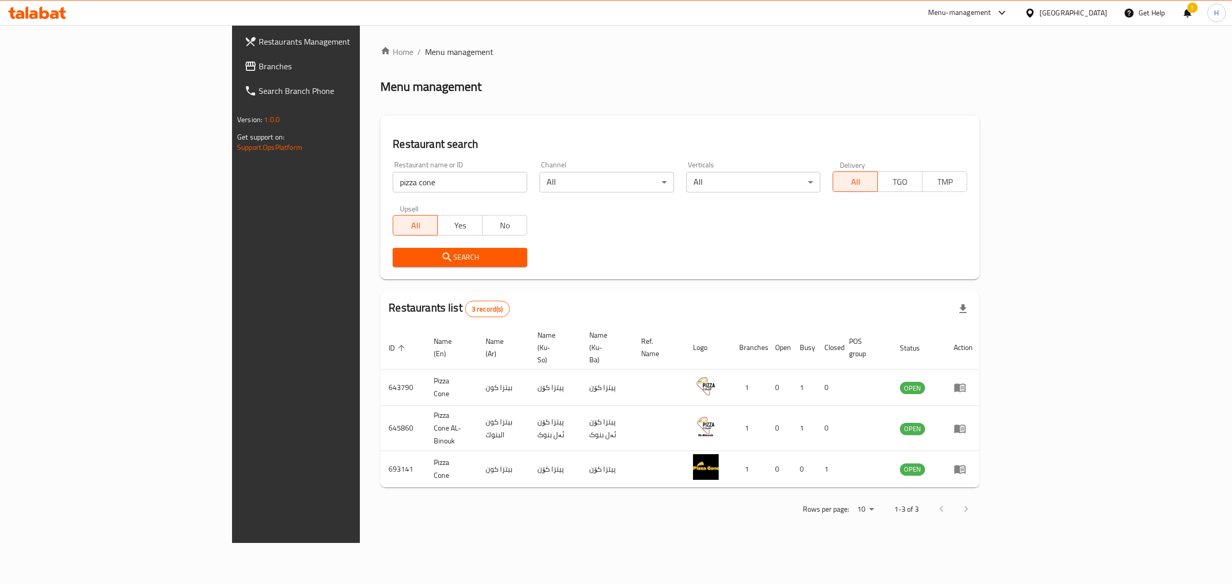
click at [393, 181] on input "pizza cone" at bounding box center [460, 182] width 134 height 21
type input "[PERSON_NAME]"
click button "Search" at bounding box center [460, 257] width 134 height 19
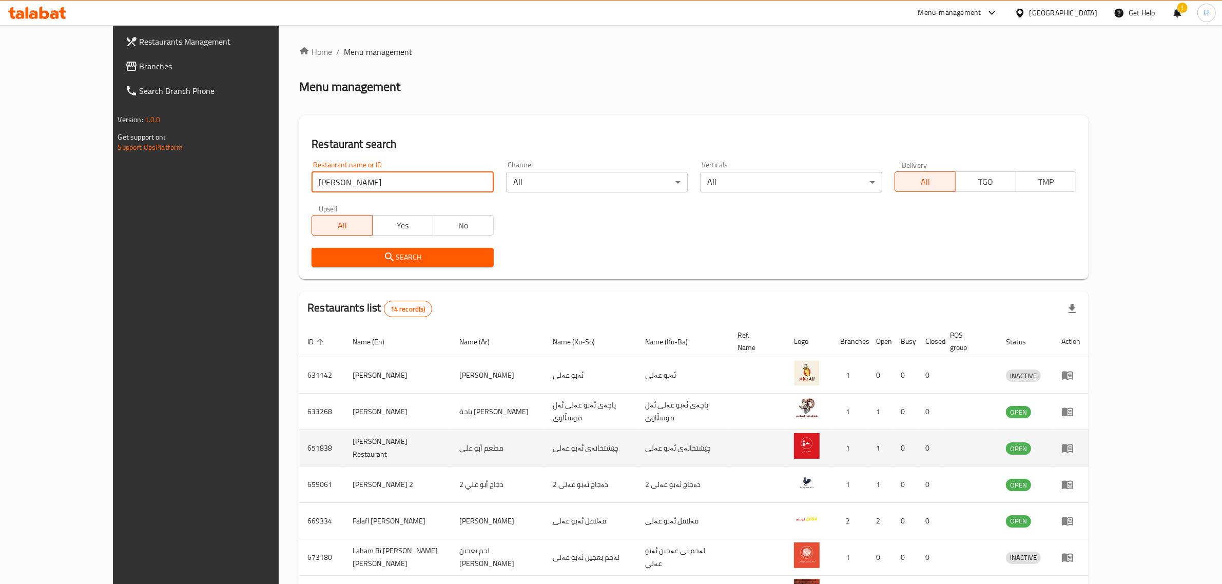
click at [1073, 445] on icon "enhanced table" at bounding box center [1067, 449] width 11 height 9
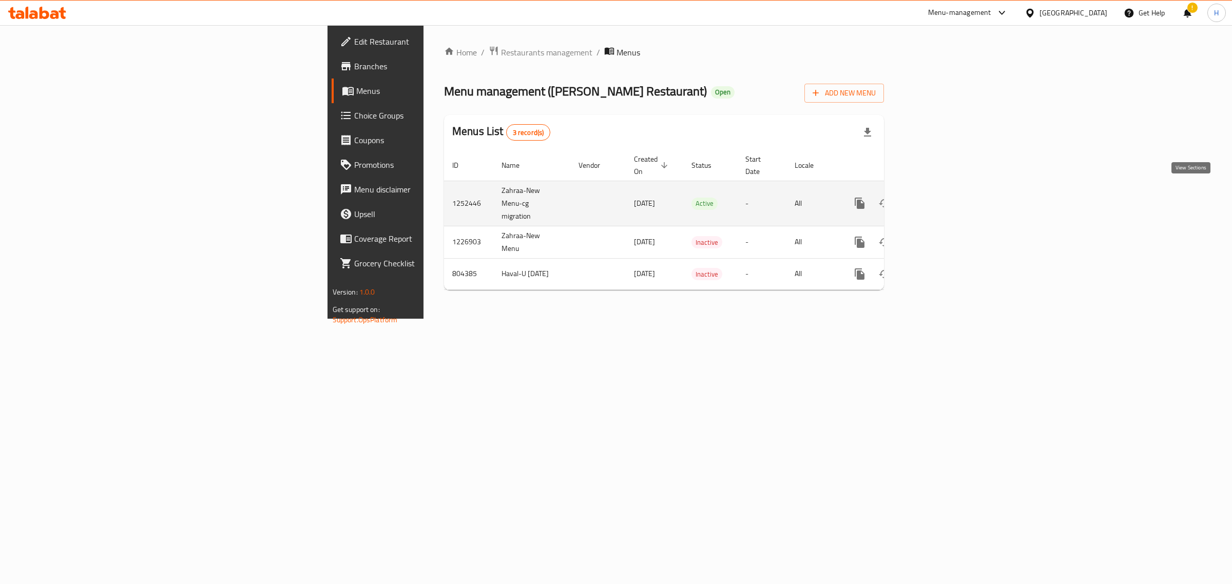
click at [946, 191] on link "enhanced table" at bounding box center [933, 203] width 25 height 25
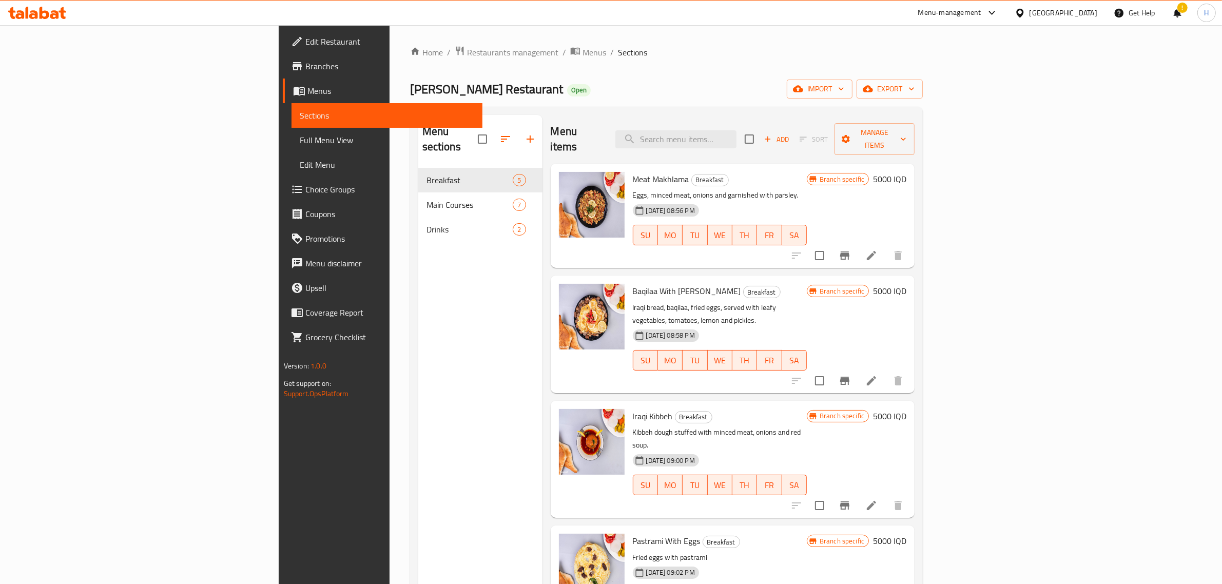
click at [1186, 13] on div "!" at bounding box center [1178, 13] width 28 height 25
click at [1186, 14] on div "!" at bounding box center [1178, 13] width 28 height 25
click at [1179, 16] on div "!" at bounding box center [1177, 13] width 11 height 25
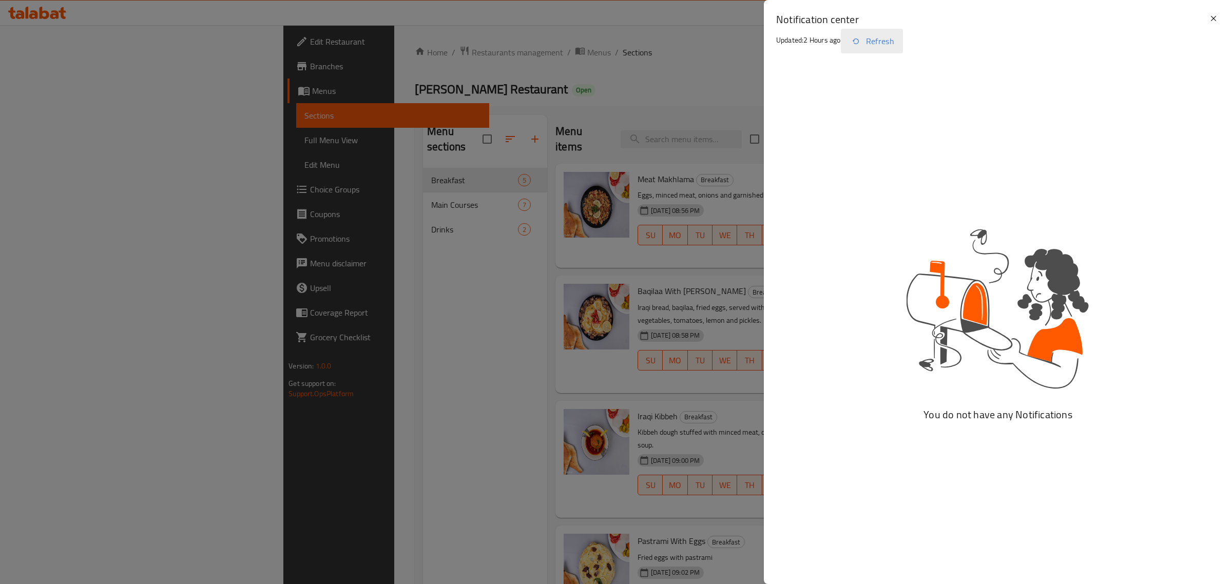
click at [892, 45] on button "Refresh" at bounding box center [872, 41] width 62 height 25
click at [764, 53] on div "Notification center Updated: 2 Hours ago Refresh" at bounding box center [998, 35] width 468 height 70
click at [1218, 19] on icon at bounding box center [1213, 18] width 12 height 12
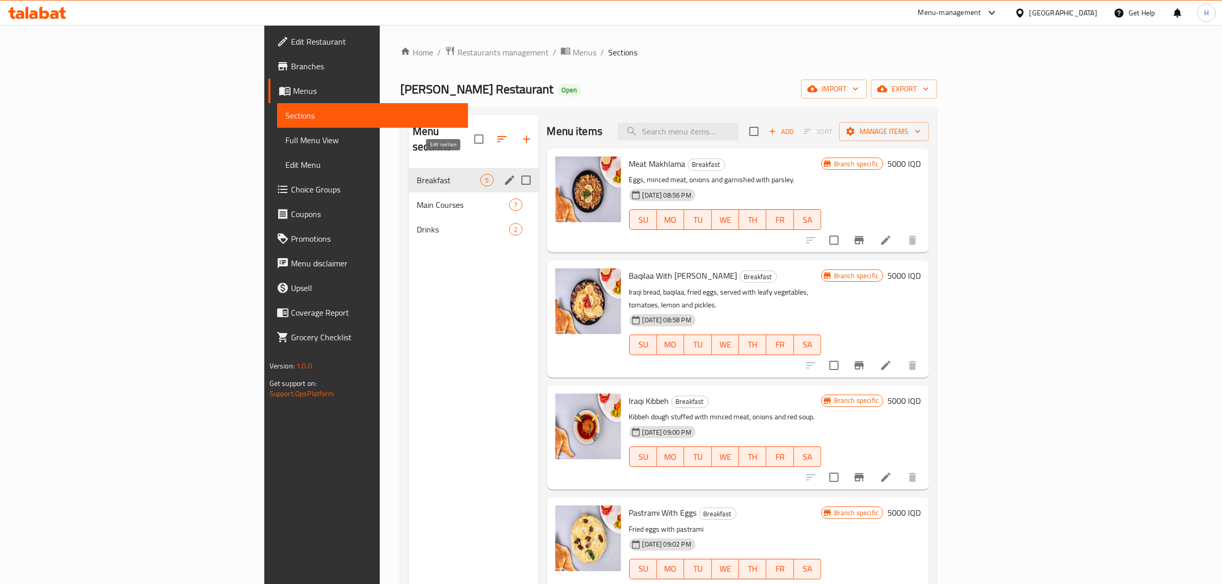
click at [505, 176] on icon "edit" at bounding box center [509, 180] width 9 height 9
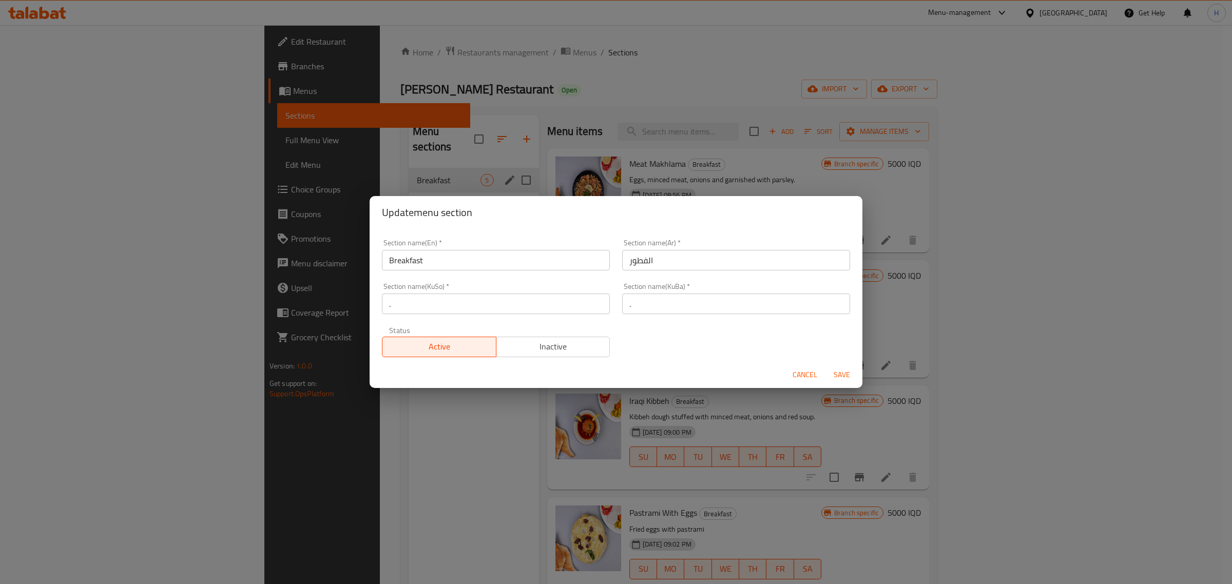
scroll to position [2, 0]
click at [810, 373] on span "Cancel" at bounding box center [805, 375] width 25 height 13
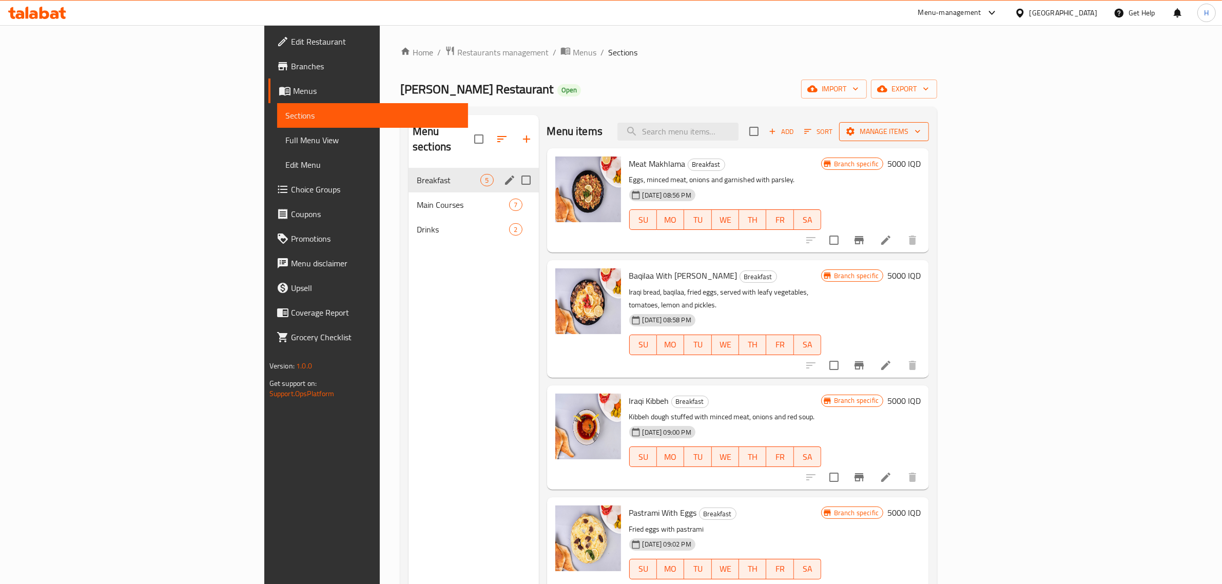
click at [921, 132] on span "Manage items" at bounding box center [883, 131] width 73 height 13
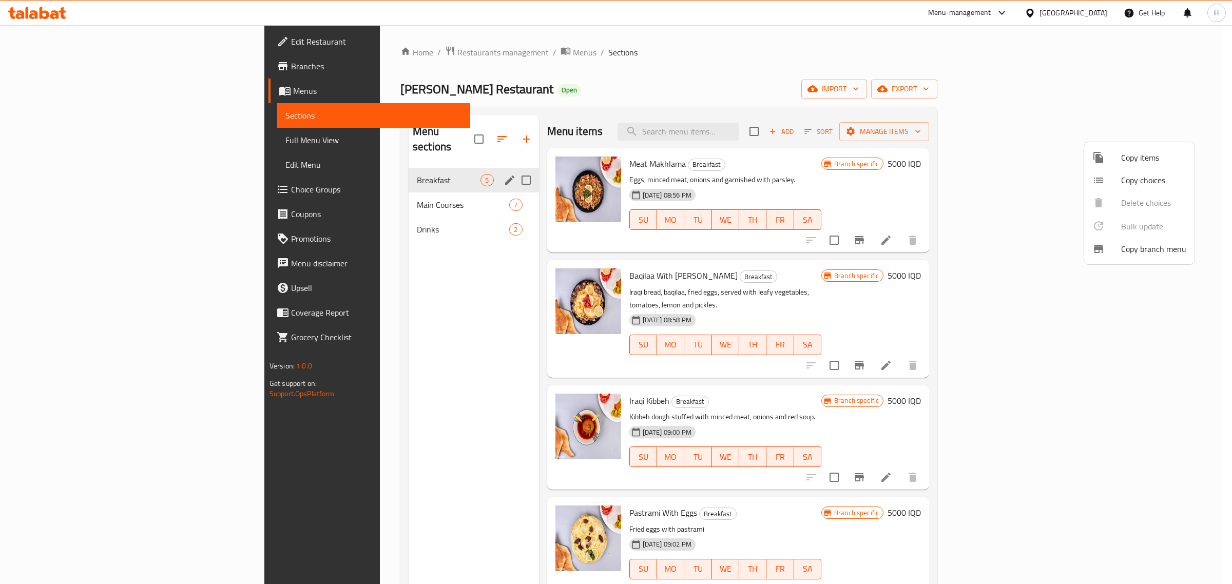
click at [938, 150] on div at bounding box center [616, 292] width 1232 height 584
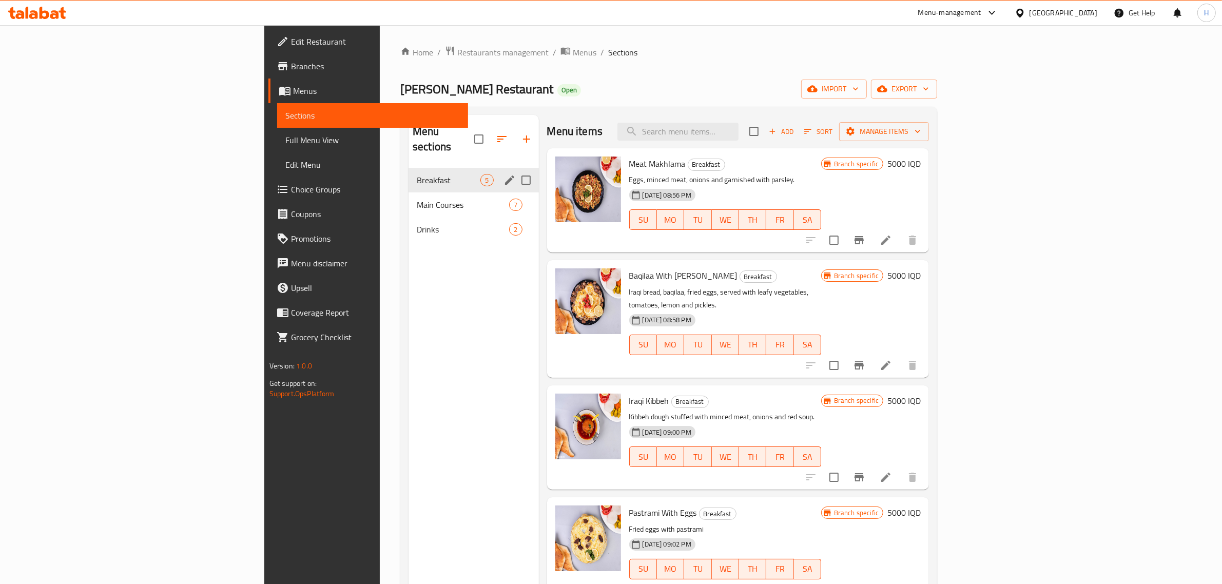
click at [765, 132] on input "checkbox" at bounding box center [754, 132] width 22 height 22
checkbox input "true"
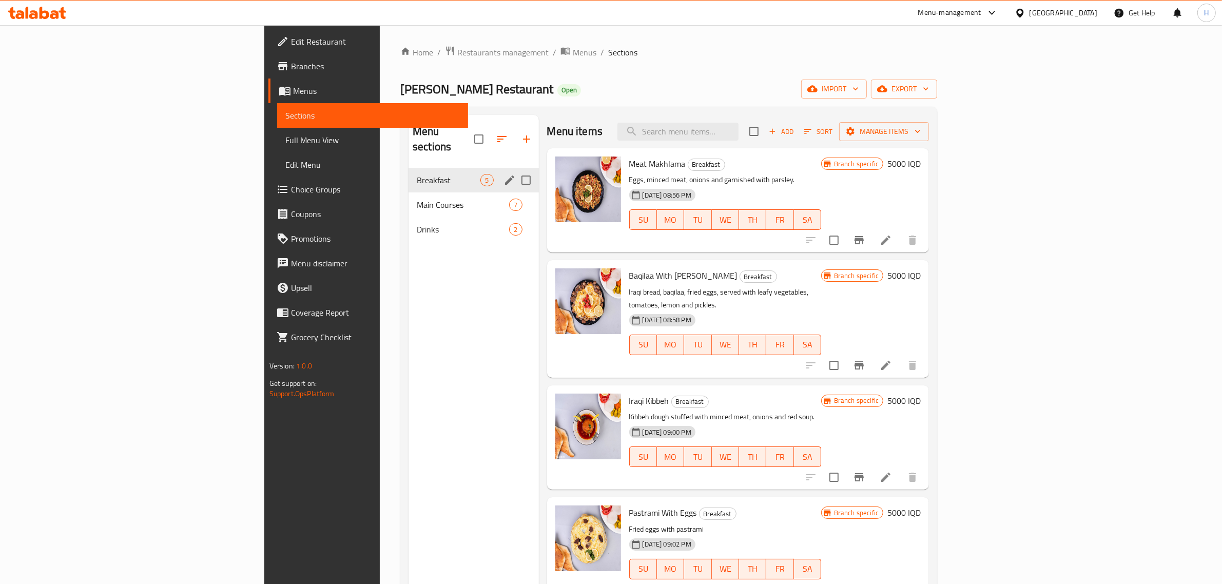
checkbox input "true"
click at [929, 122] on button "Manage items" at bounding box center [884, 131] width 90 height 19
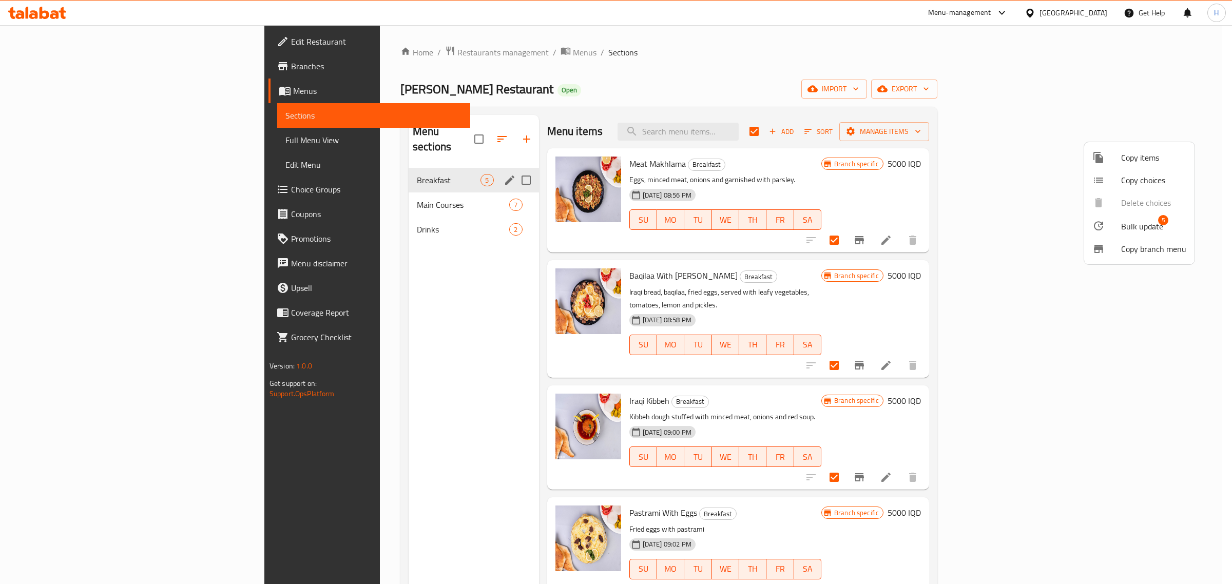
click at [1123, 221] on span "Bulk update" at bounding box center [1142, 226] width 42 height 12
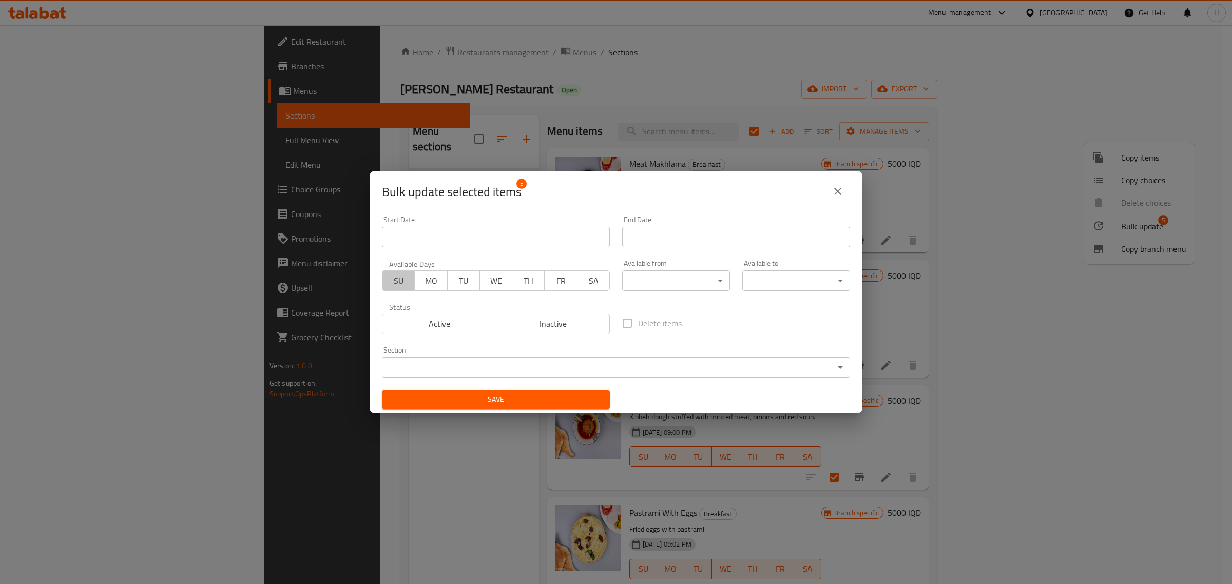
click at [402, 287] on span "SU" at bounding box center [399, 281] width 24 height 15
click at [427, 281] on span "MO" at bounding box center [431, 281] width 24 height 15
click at [453, 281] on span "TU" at bounding box center [464, 281] width 24 height 15
click at [491, 284] on span "WE" at bounding box center [496, 281] width 24 height 15
click at [549, 285] on span "FR" at bounding box center [561, 281] width 24 height 15
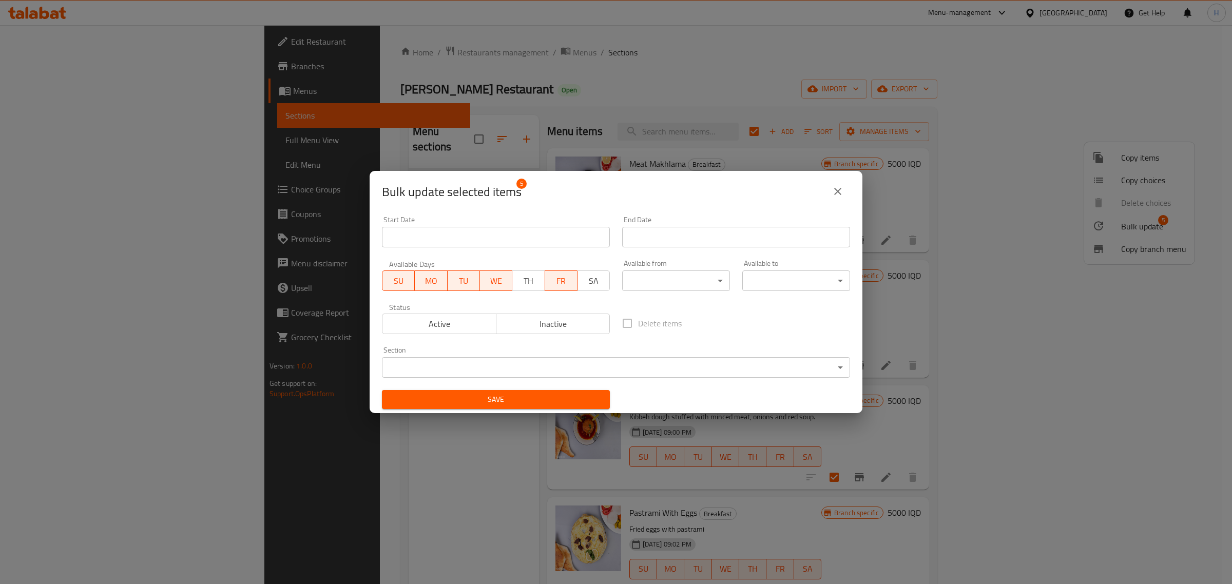
click at [529, 285] on span "TH" at bounding box center [528, 281] width 24 height 15
click at [583, 280] on span "SA" at bounding box center [594, 281] width 24 height 15
click at [469, 317] on span "Active" at bounding box center [440, 324] width 106 height 15
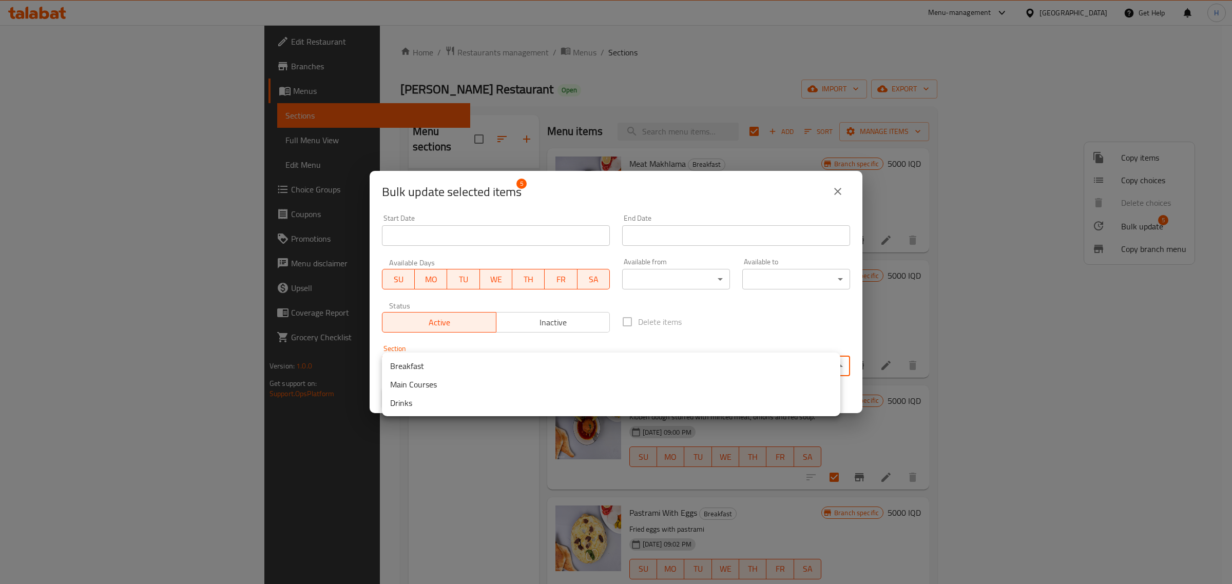
click at [588, 361] on body "​ Menu-management [GEOGRAPHIC_DATA] Get Help H Edit Restaurant Branches Menus S…" at bounding box center [616, 304] width 1232 height 559
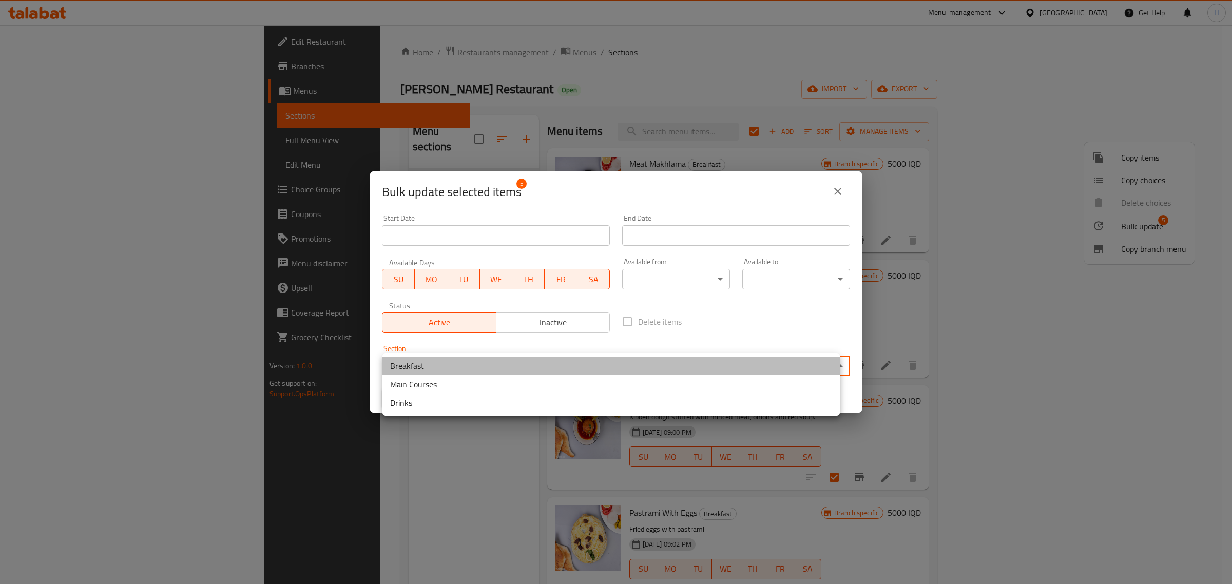
click at [541, 369] on li "Breakfast" at bounding box center [611, 366] width 458 height 18
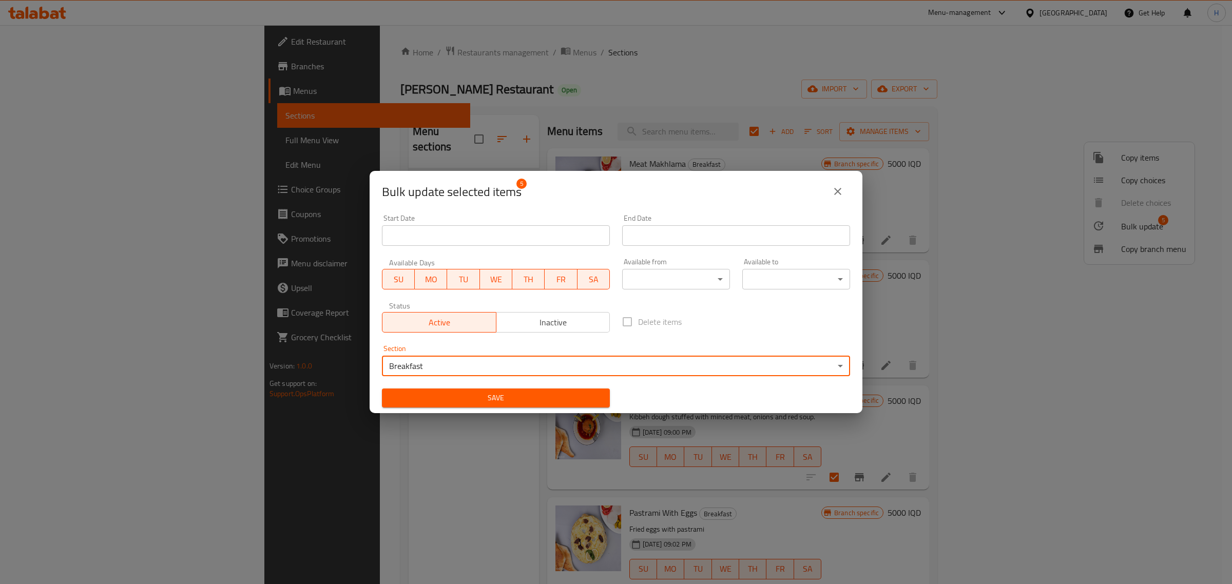
click at [670, 276] on body "​ Menu-management [GEOGRAPHIC_DATA] Get Help H Edit Restaurant Branches Menus S…" at bounding box center [616, 304] width 1232 height 559
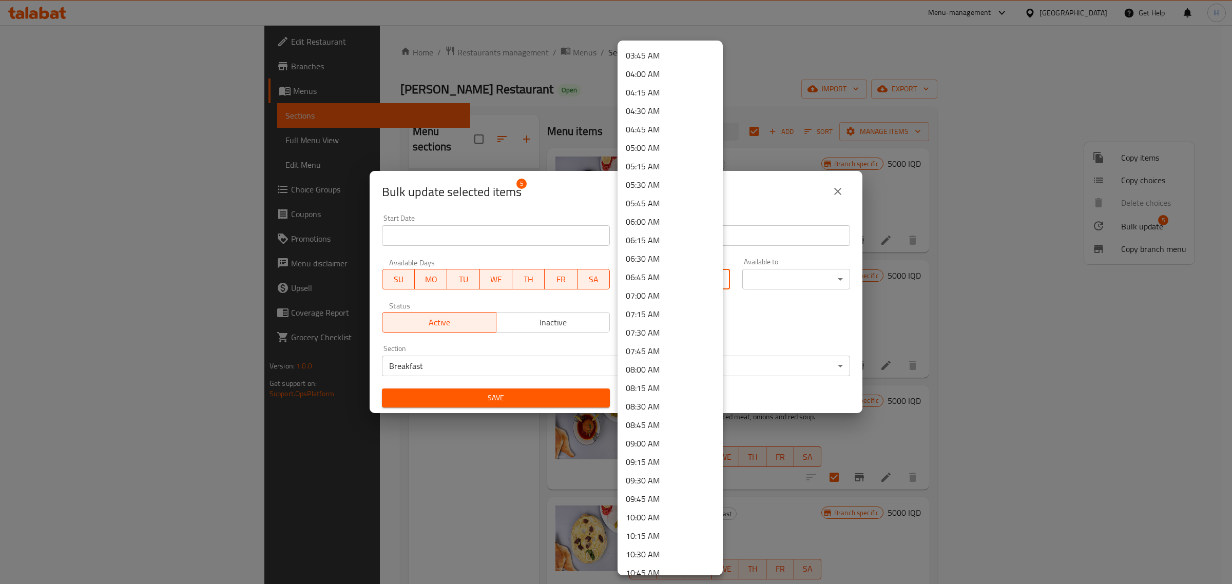
scroll to position [257, 0]
click at [656, 322] on li "07:00 AM" at bounding box center [670, 314] width 105 height 18
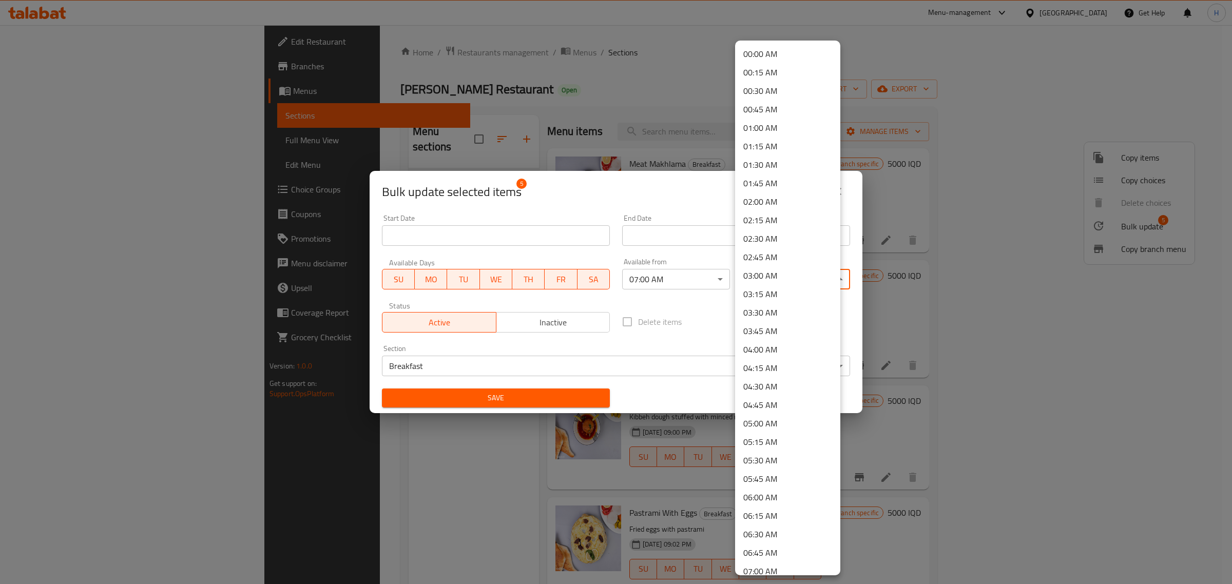
click at [783, 274] on body "​ Menu-management [GEOGRAPHIC_DATA] Get Help H Edit Restaurant Branches Menus S…" at bounding box center [616, 304] width 1232 height 559
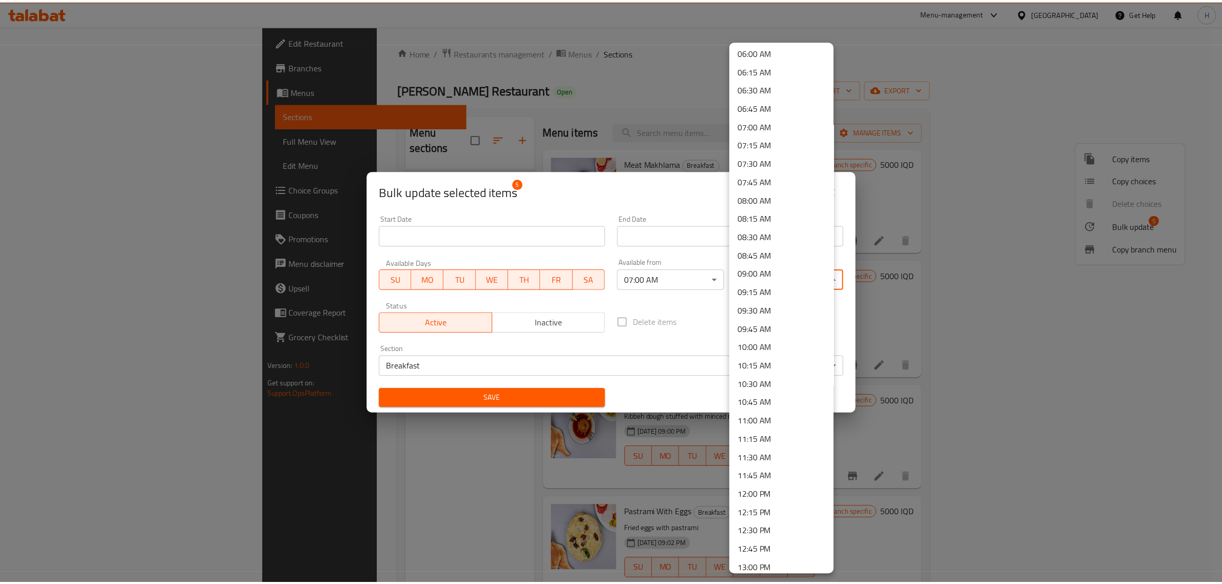
scroll to position [449, 0]
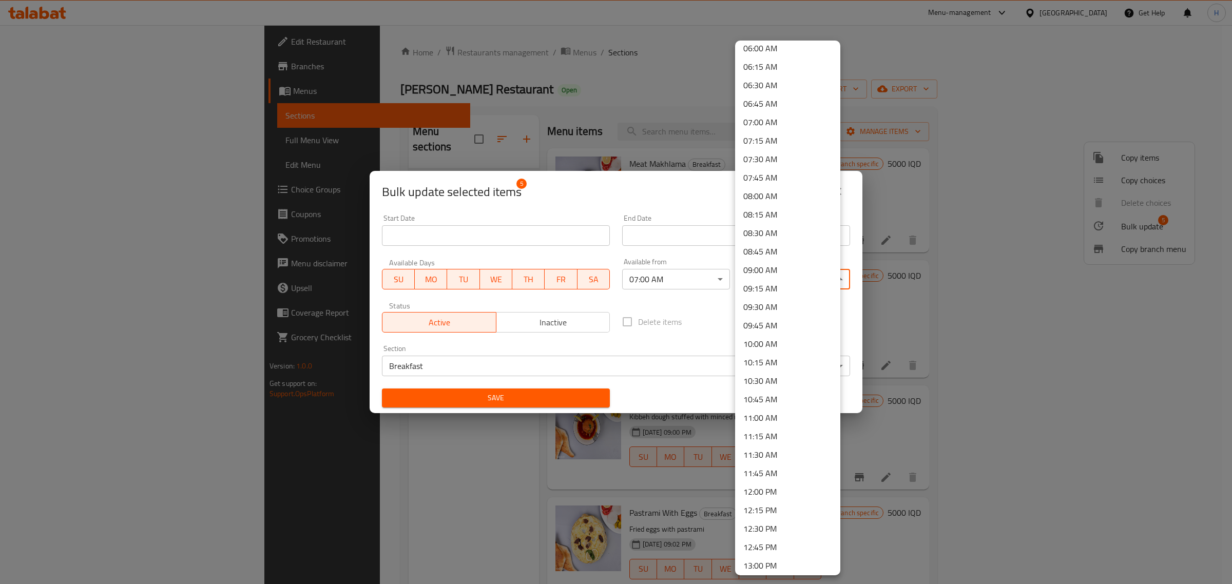
click at [786, 417] on li "11:00 AM" at bounding box center [787, 418] width 105 height 18
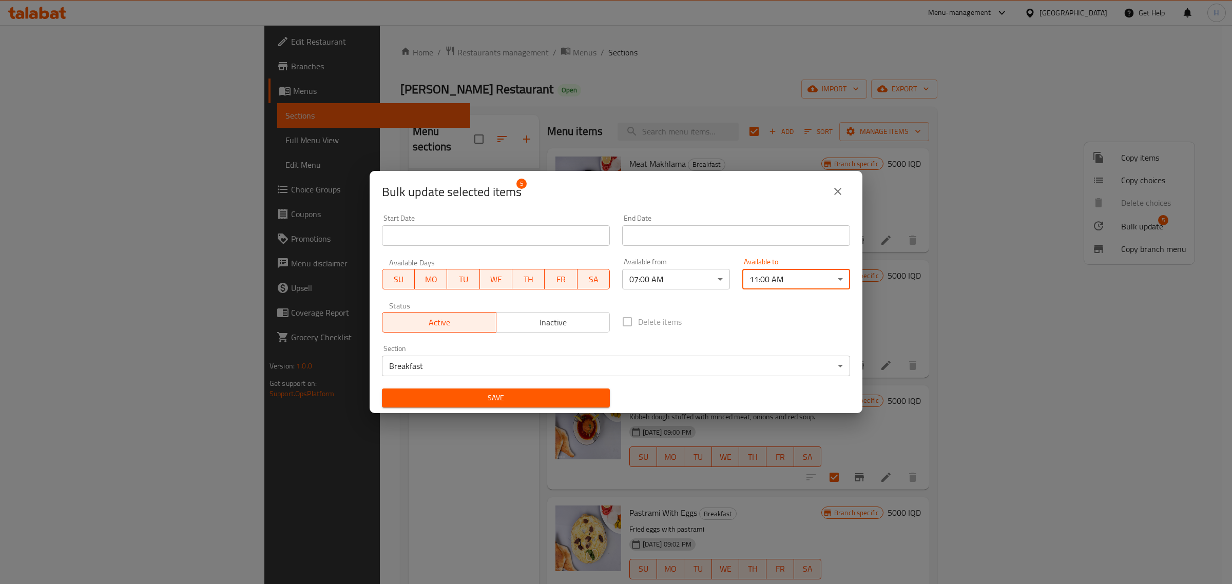
click at [507, 398] on span "Save" at bounding box center [495, 398] width 211 height 13
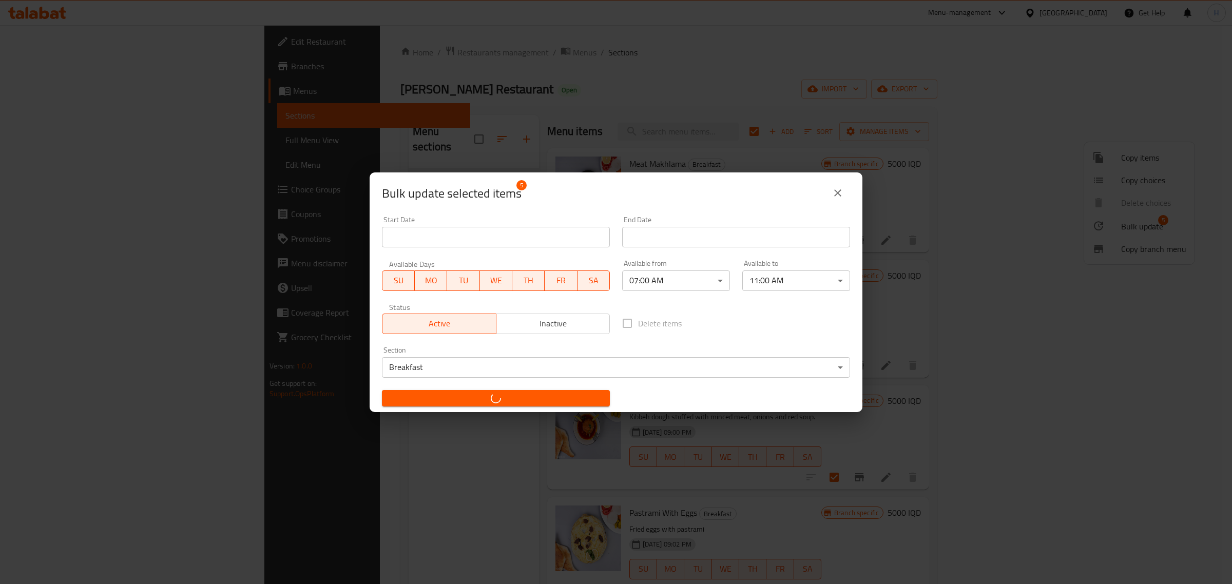
checkbox input "false"
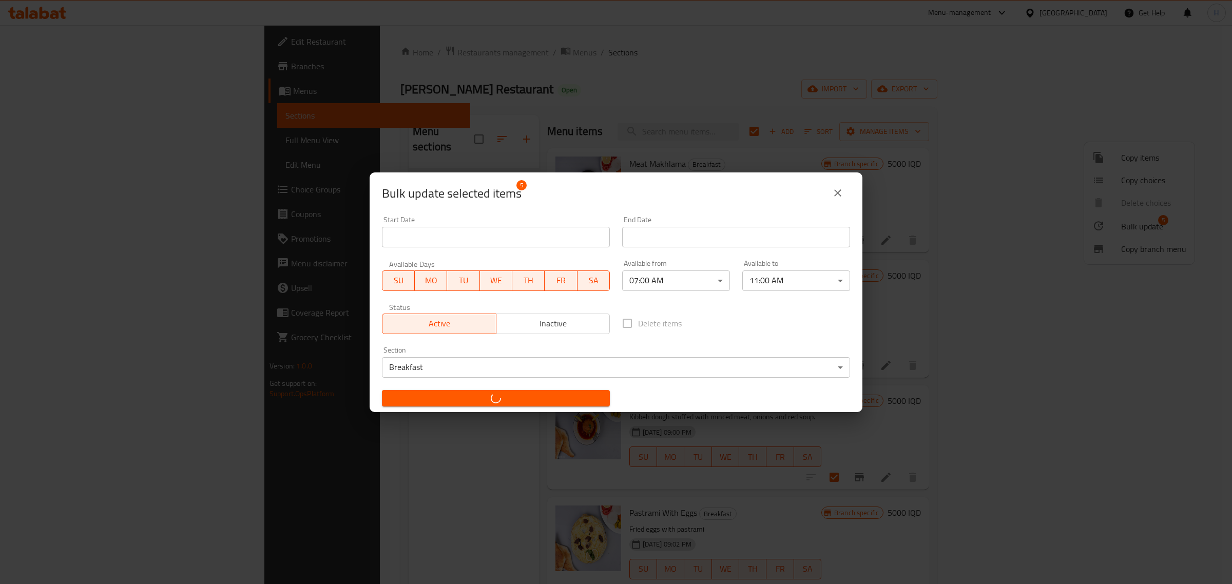
checkbox input "false"
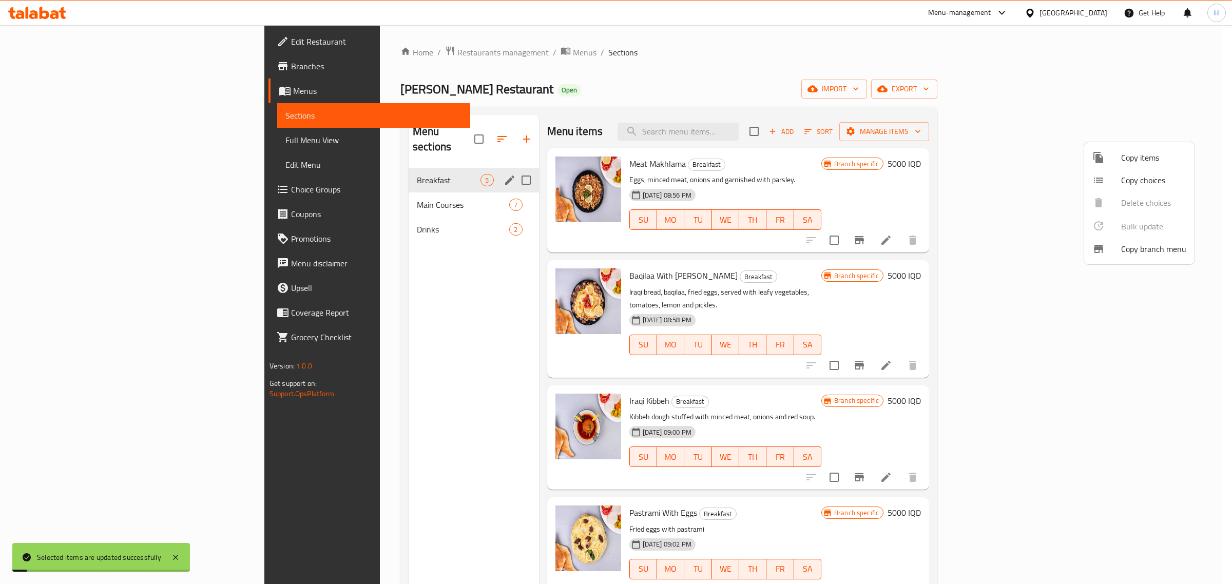
click at [1123, 291] on div at bounding box center [616, 292] width 1232 height 584
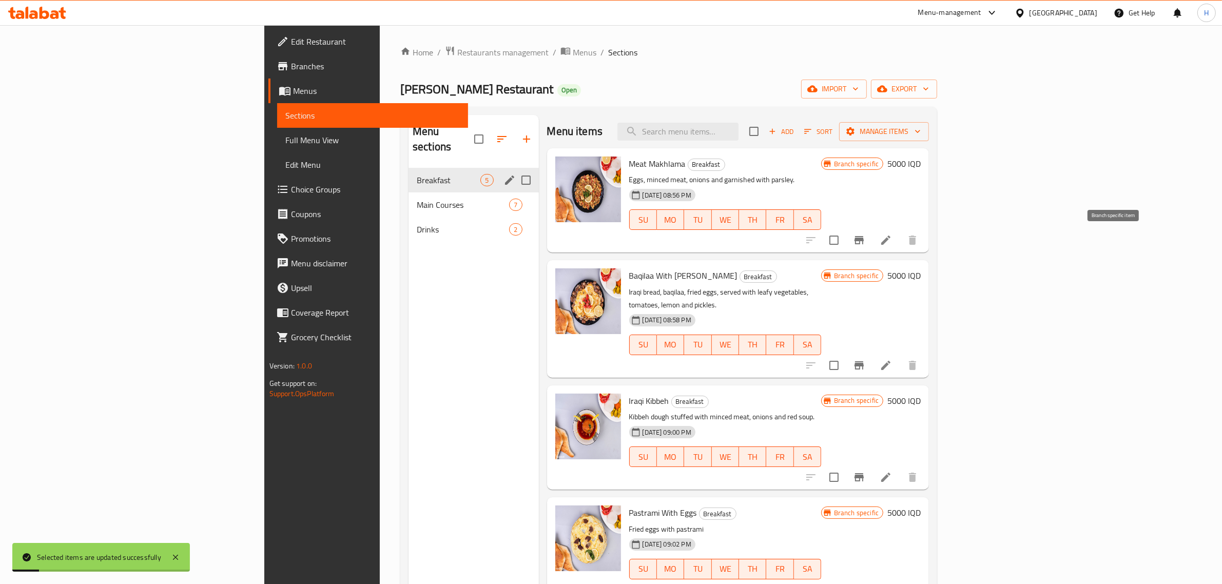
click at [872, 235] on button "Branch-specific-item" at bounding box center [859, 240] width 25 height 25
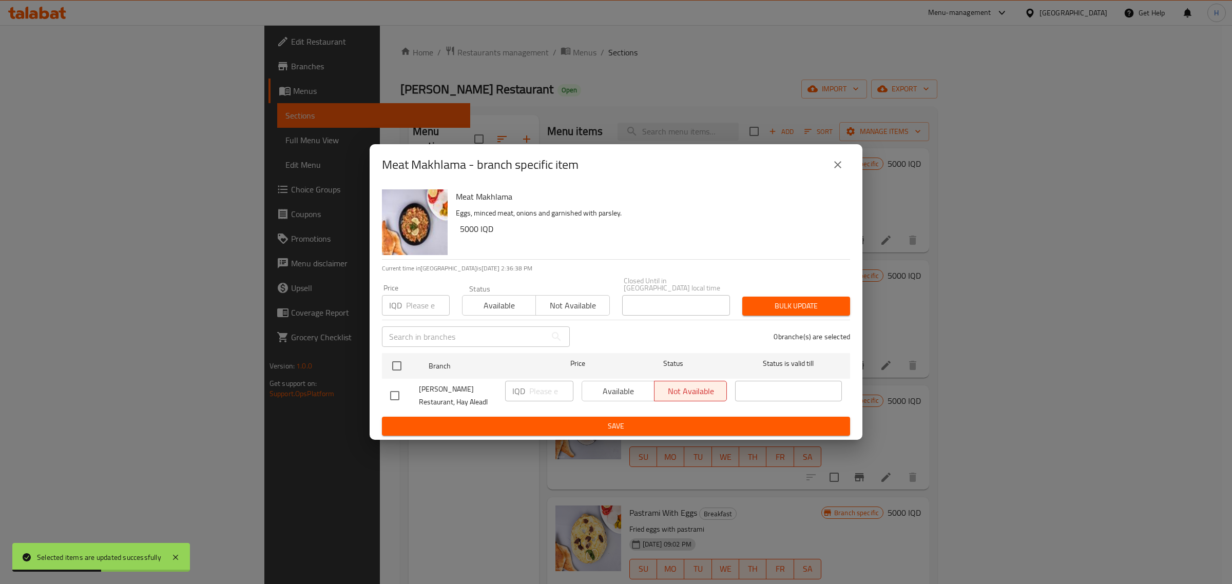
click at [847, 167] on button "close" at bounding box center [837, 164] width 25 height 25
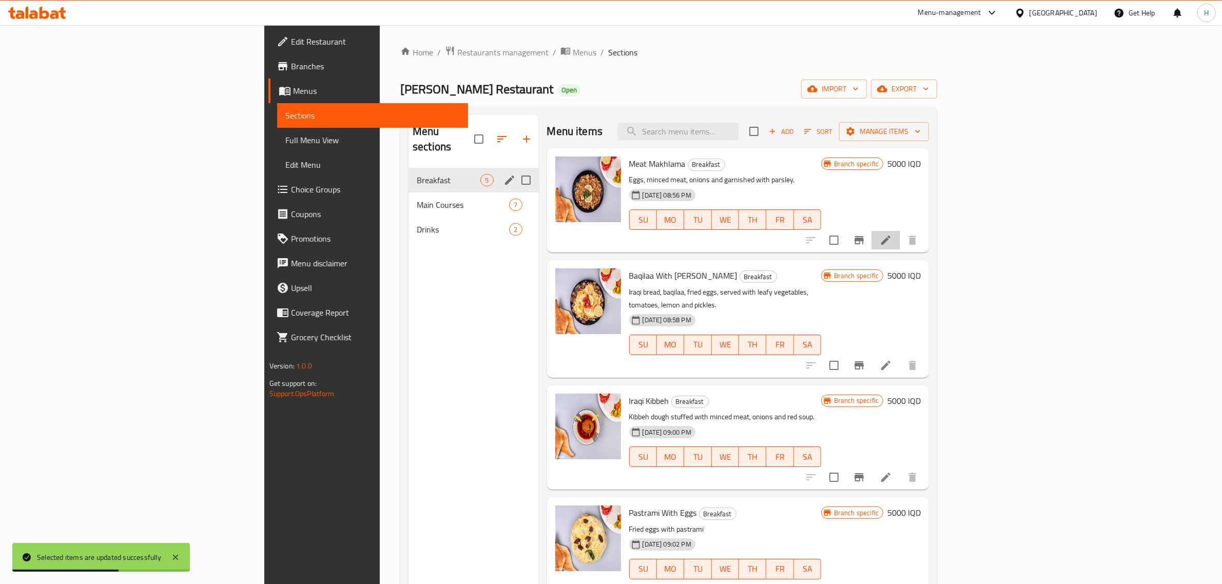
click at [900, 237] on li at bounding box center [886, 240] width 29 height 18
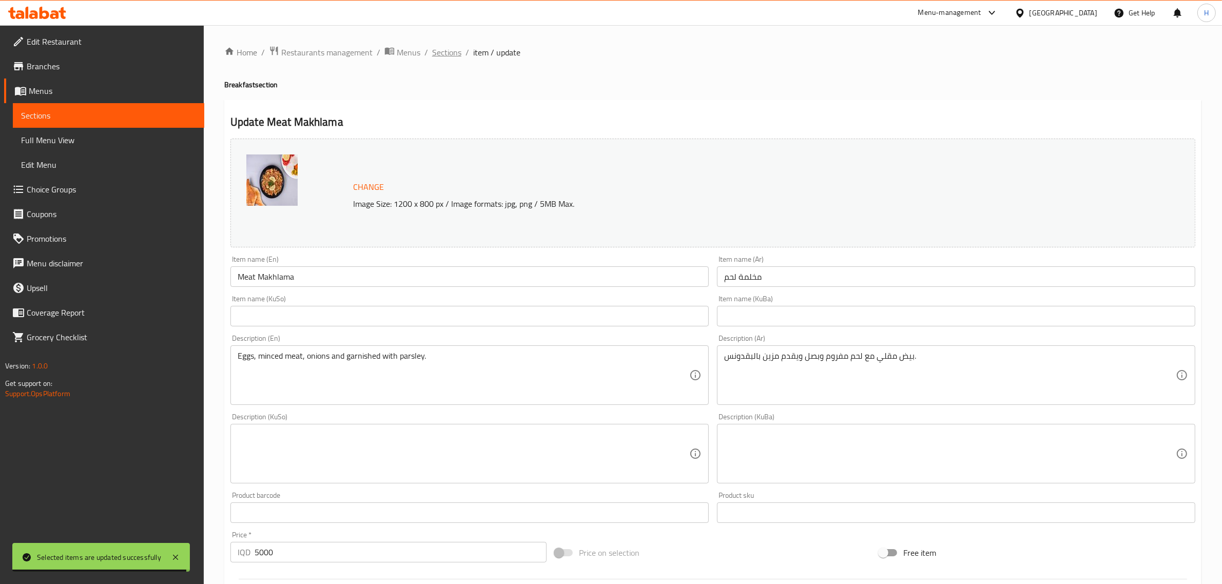
click at [449, 54] on span "Sections" at bounding box center [446, 52] width 29 height 12
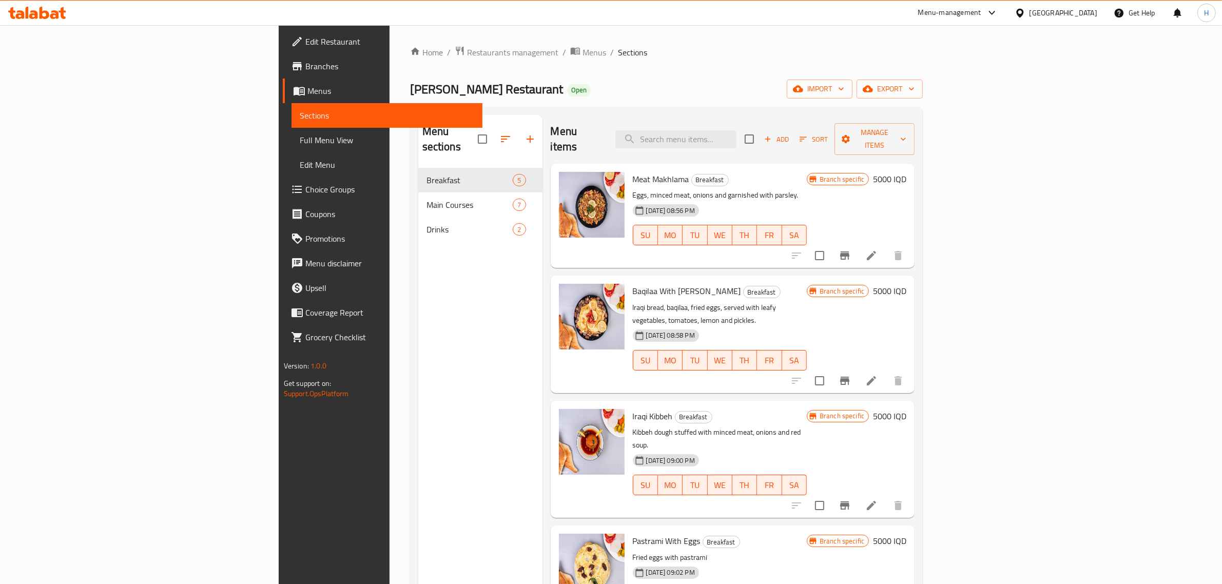
click at [555, 76] on div "Home / Restaurants management / Menus / Sections [PERSON_NAME] Restaurant Open …" at bounding box center [666, 377] width 513 height 662
click at [568, 68] on div "Home / Restaurants management / Menus / Sections [PERSON_NAME] Restaurant Open …" at bounding box center [666, 377] width 513 height 662
click at [684, 88] on div "[PERSON_NAME] Restaurant Open import export" at bounding box center [666, 89] width 513 height 19
